Goal: Find specific page/section: Find specific page/section

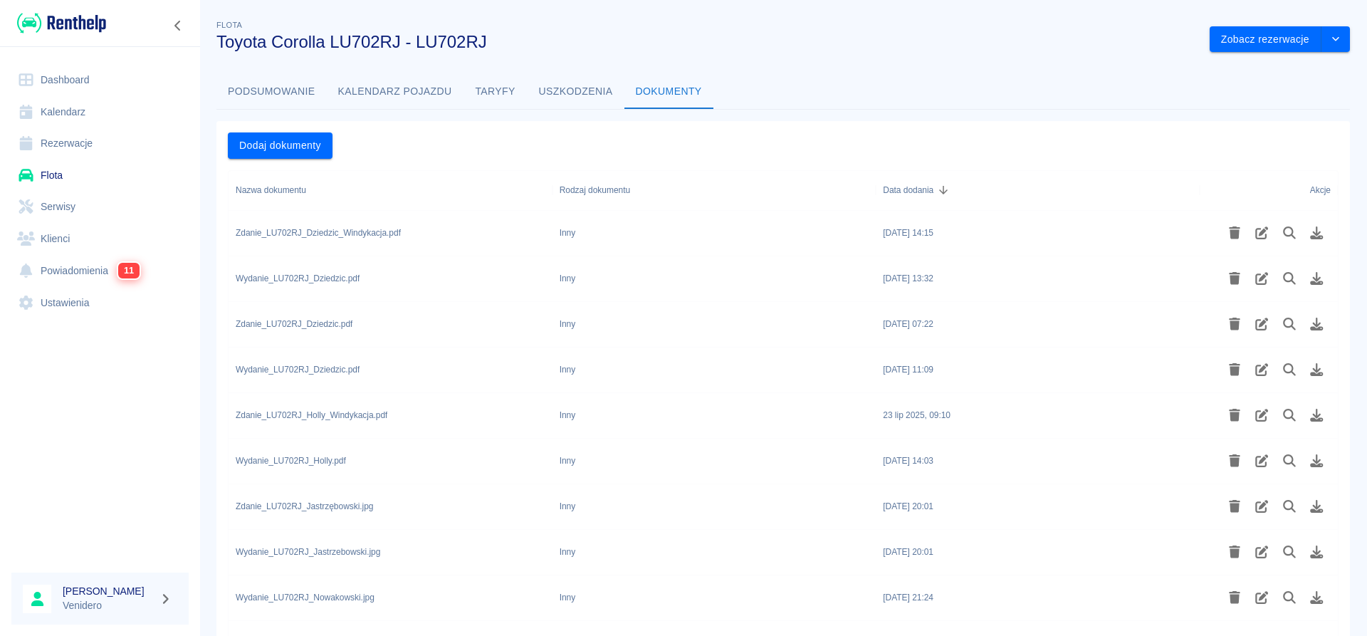
click at [58, 174] on link "Flota" at bounding box center [99, 175] width 177 height 32
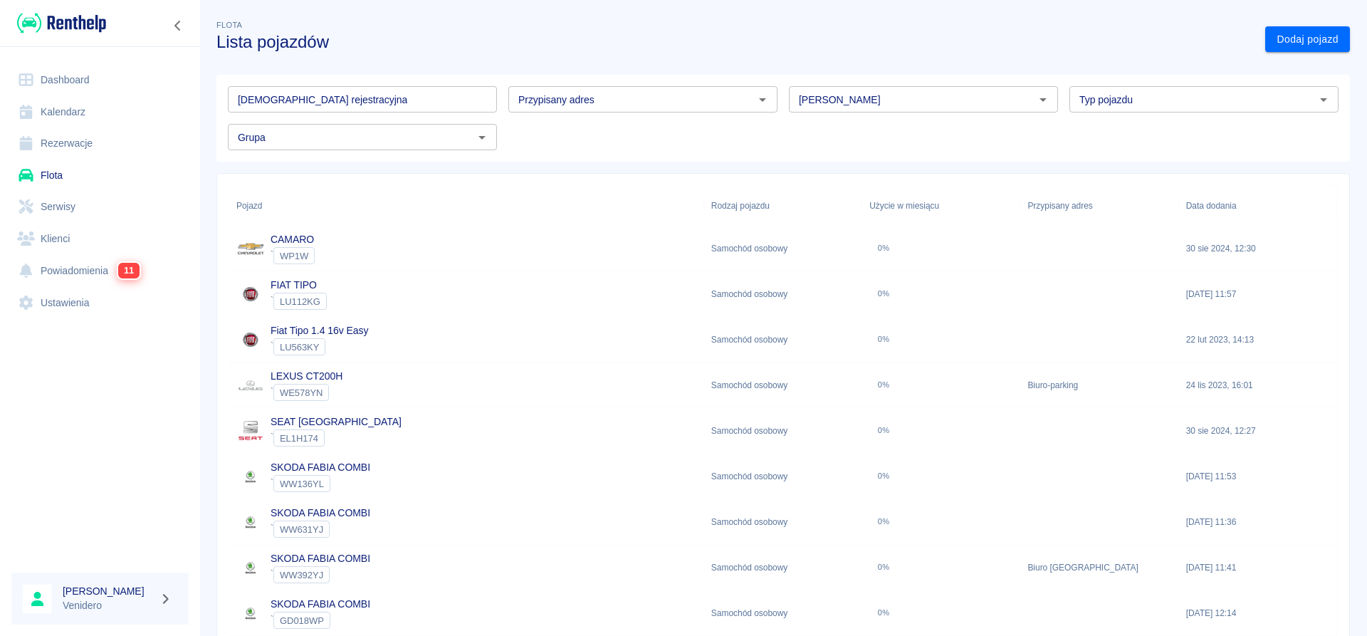
click at [342, 95] on input "[DEMOGRAPHIC_DATA] rejestracyjna" at bounding box center [362, 99] width 269 height 26
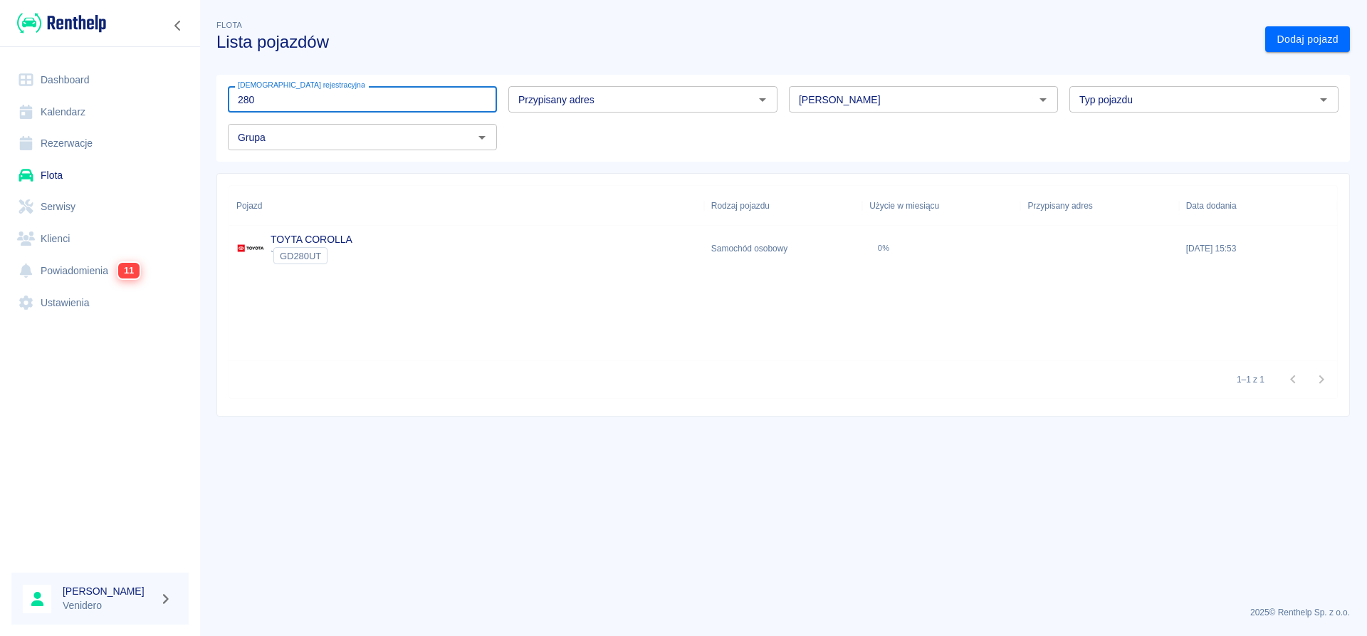
type input "280"
click at [350, 236] on link "TOYTA COROLLA" at bounding box center [312, 238] width 82 height 11
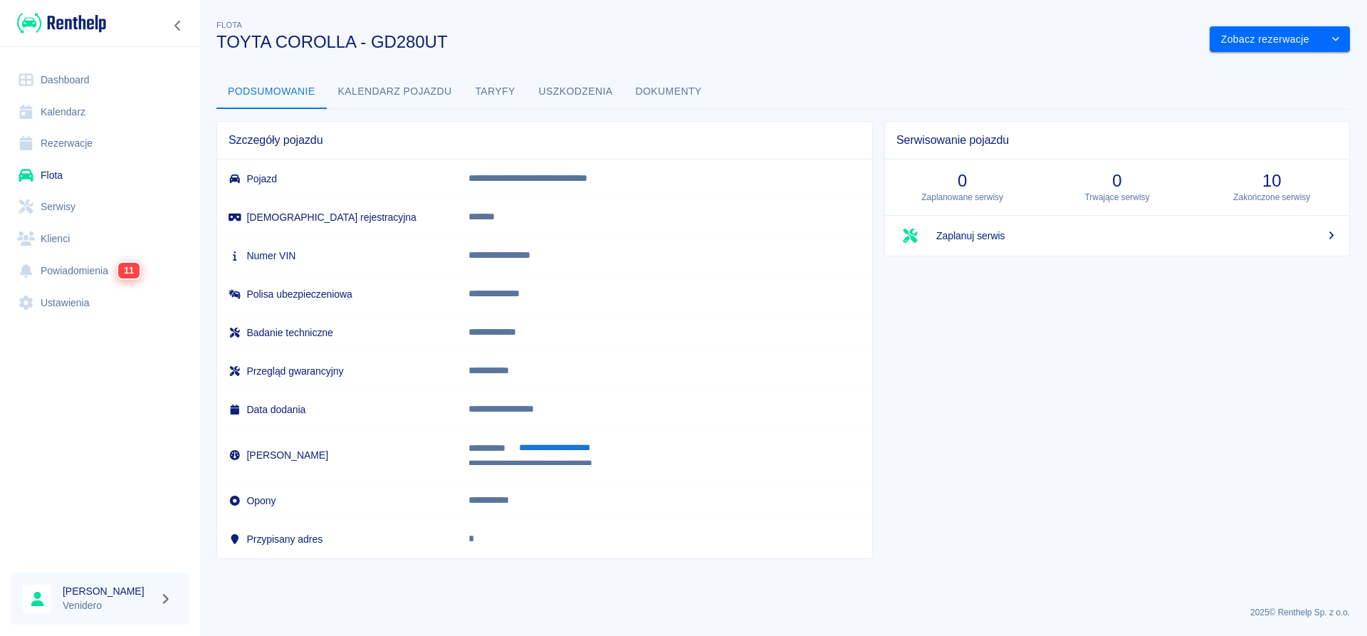
click at [61, 170] on link "Flota" at bounding box center [99, 175] width 177 height 32
drag, startPoint x: 520, startPoint y: 256, endPoint x: 675, endPoint y: 261, distance: 154.6
click at [675, 261] on p "**********" at bounding box center [639, 255] width 342 height 15
click at [678, 261] on p "**********" at bounding box center [639, 255] width 342 height 15
click at [58, 170] on link "Flota" at bounding box center [99, 175] width 177 height 32
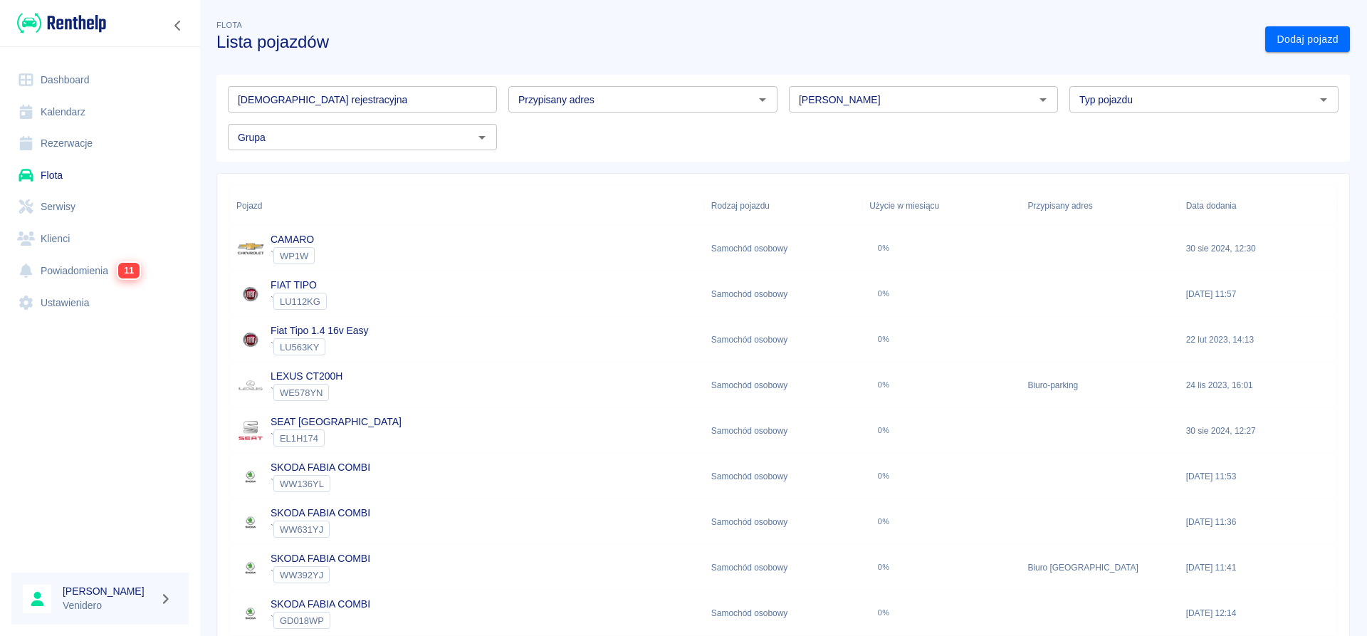
click at [359, 93] on input "[DEMOGRAPHIC_DATA] rejestracyjna" at bounding box center [362, 99] width 269 height 26
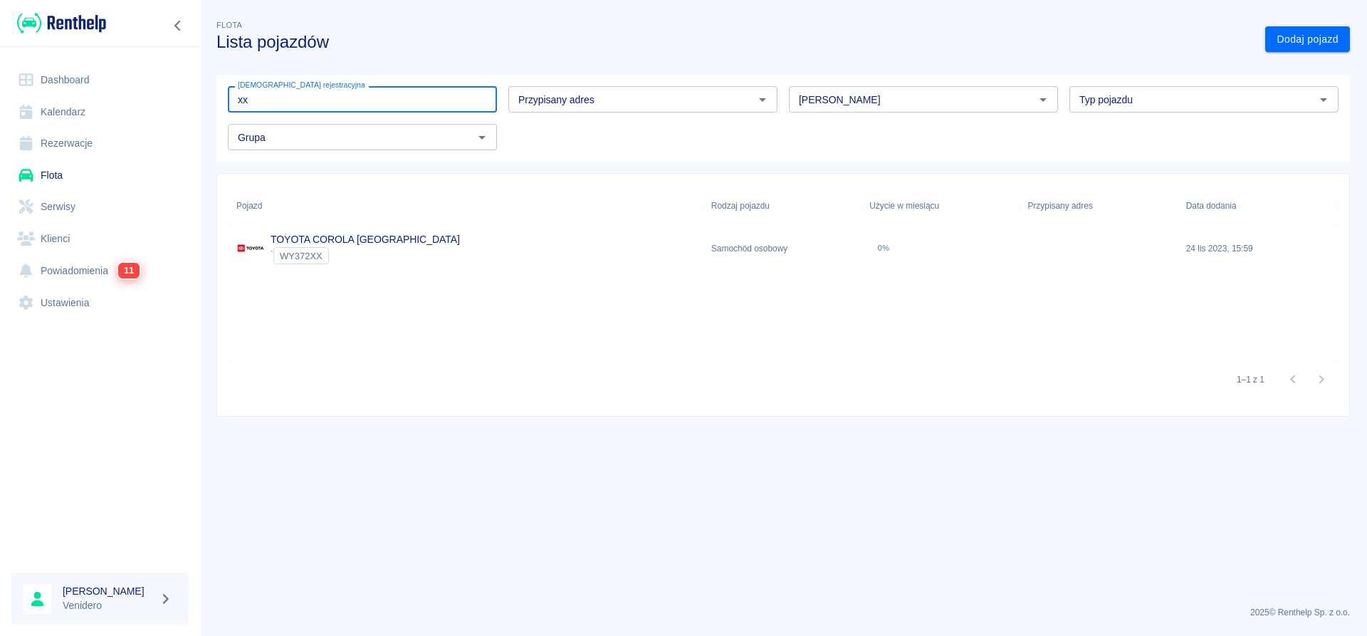
type input "xx"
click at [337, 238] on link "TOYOTA COROLA [GEOGRAPHIC_DATA]" at bounding box center [365, 238] width 189 height 11
